Goal: Transaction & Acquisition: Purchase product/service

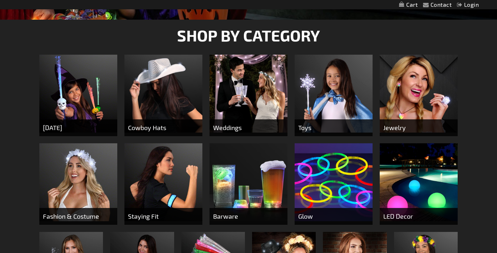
click at [306, 96] on img at bounding box center [334, 94] width 78 height 78
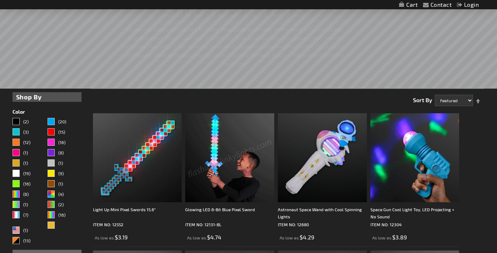
scroll to position [104, 0]
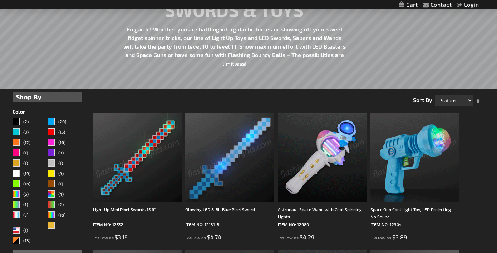
click at [134, 148] on img at bounding box center [137, 157] width 89 height 89
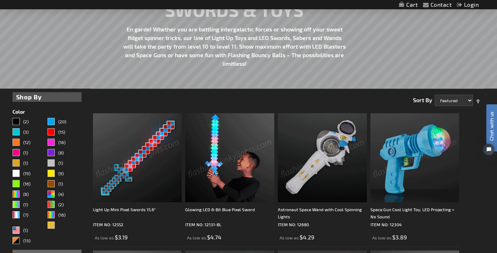
scroll to position [0, 0]
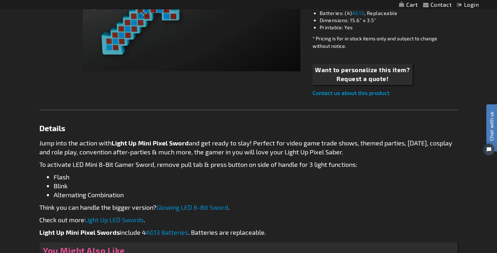
scroll to position [189, 0]
